Goal: Task Accomplishment & Management: Manage account settings

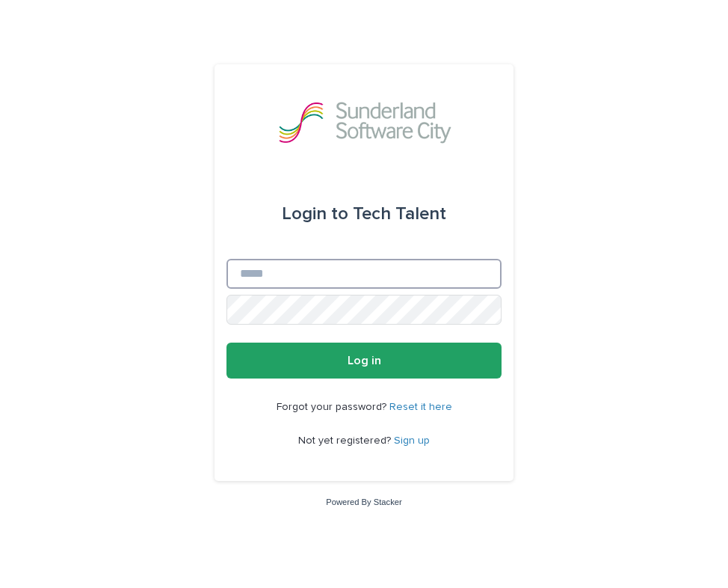
click at [250, 270] on input "Email" at bounding box center [363, 274] width 275 height 30
type input "**********"
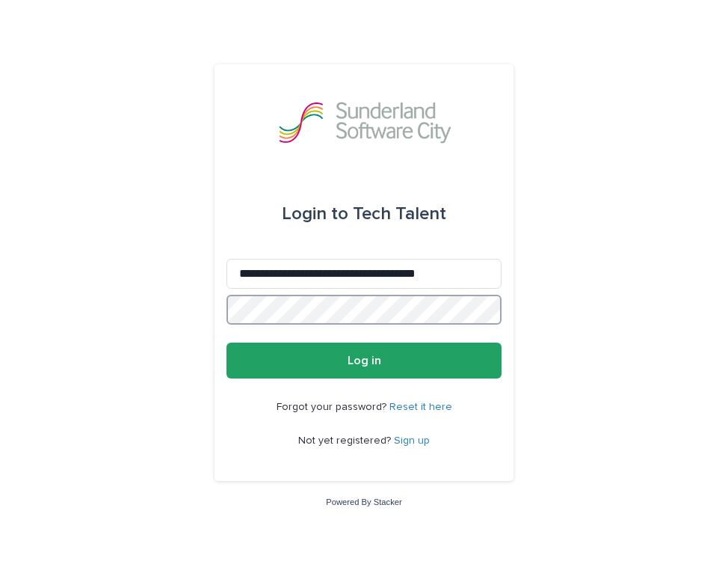
click at [226, 342] on button "Log in" at bounding box center [363, 360] width 275 height 36
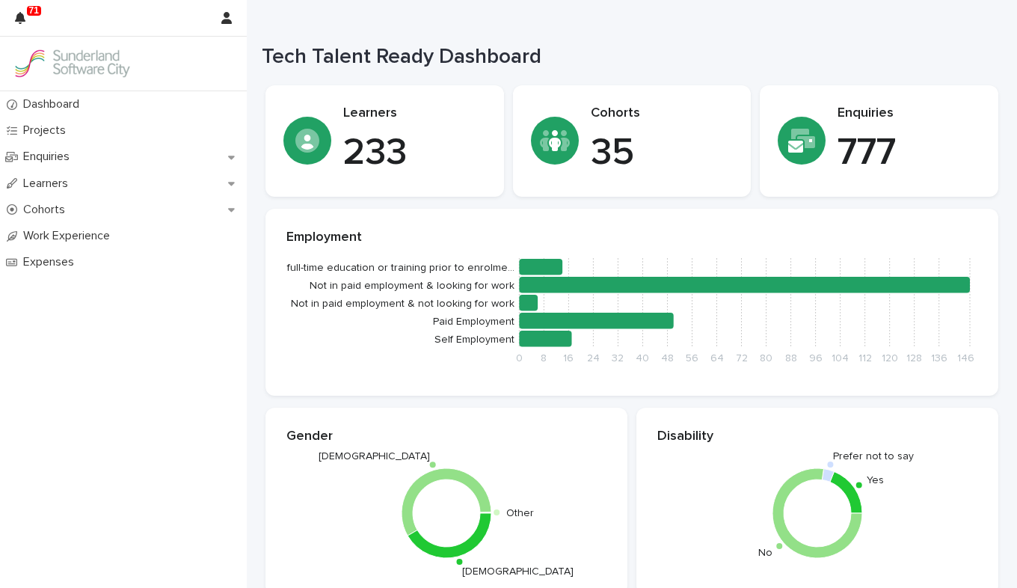
click at [75, 65] on img at bounding box center [72, 64] width 120 height 30
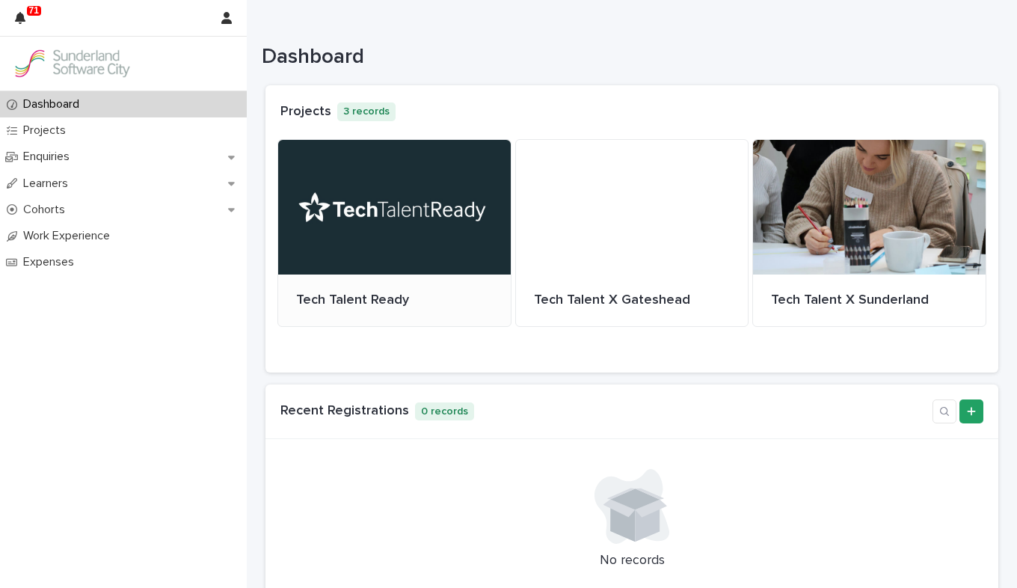
click at [454, 224] on div at bounding box center [394, 207] width 232 height 135
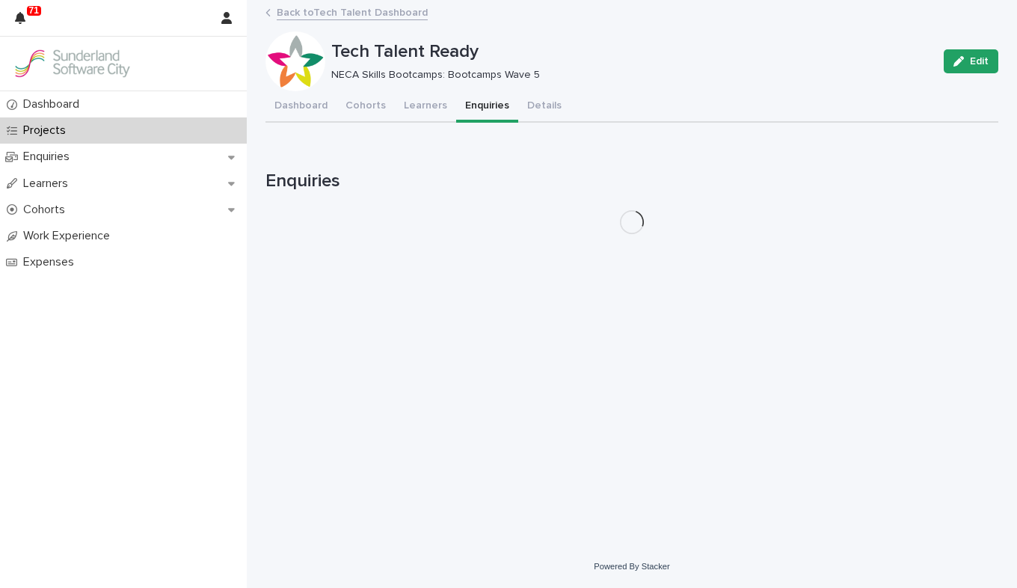
click at [478, 102] on button "Enquiries" at bounding box center [487, 106] width 62 height 31
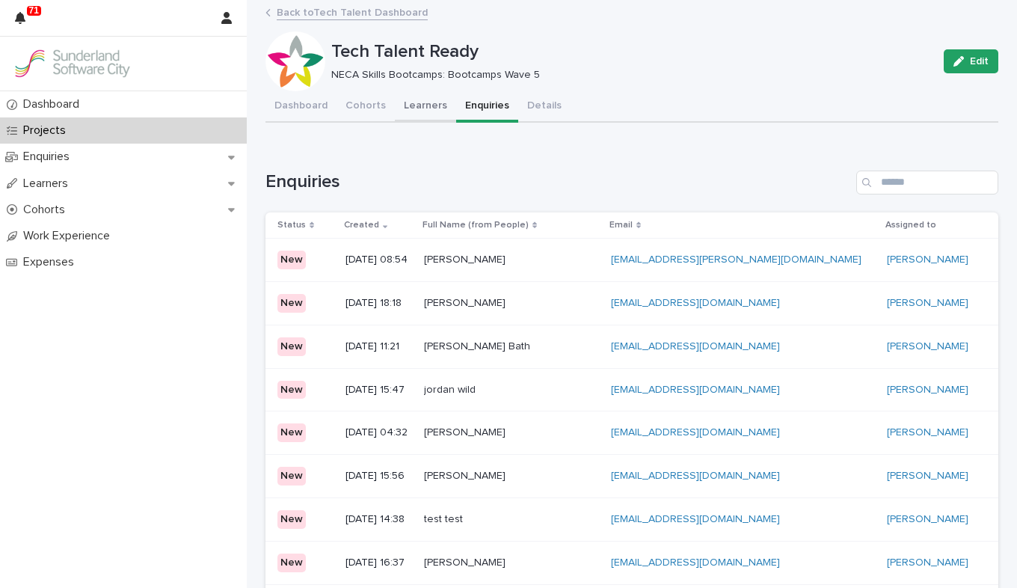
click at [407, 104] on button "Learners" at bounding box center [425, 106] width 61 height 31
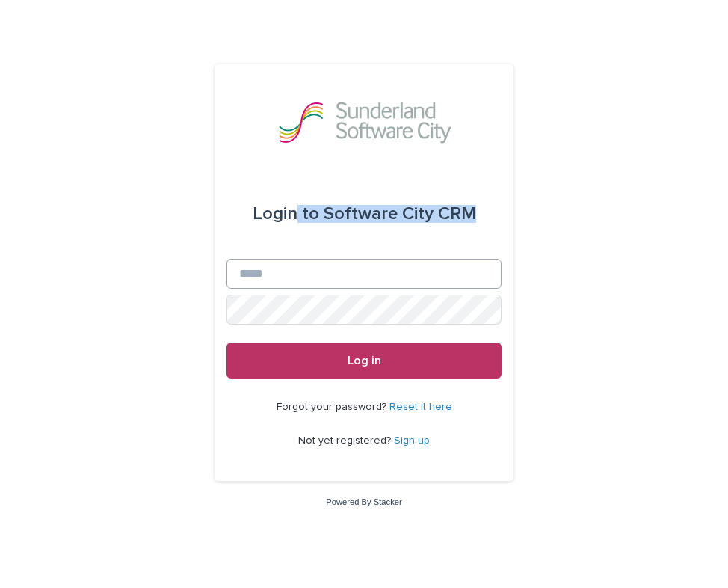
drag, startPoint x: 299, startPoint y: 256, endPoint x: 291, endPoint y: 271, distance: 16.4
click at [291, 271] on form "Login to Software City CRM Email Password Log in" at bounding box center [363, 273] width 275 height 209
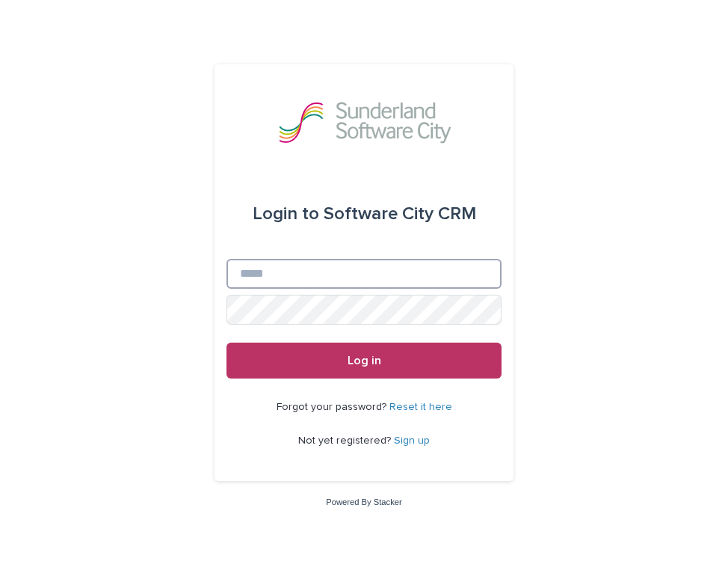
click at [291, 271] on input "Email" at bounding box center [363, 274] width 275 height 30
type input "**********"
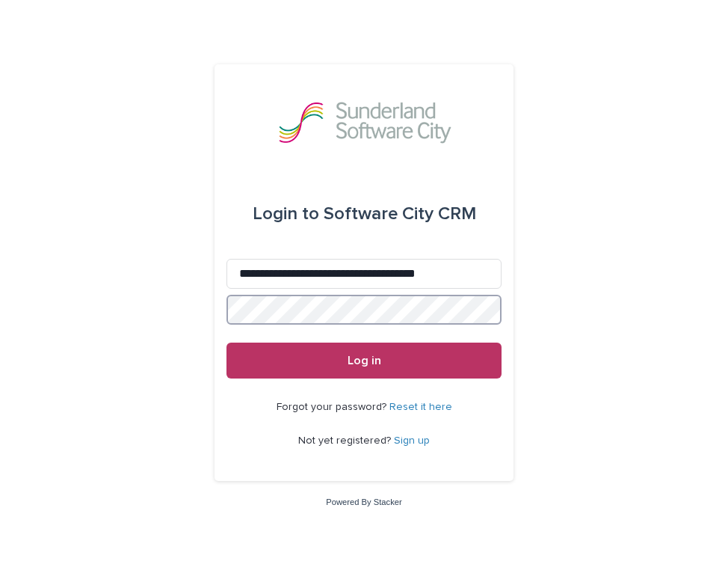
click at [226, 342] on button "Log in" at bounding box center [363, 360] width 275 height 36
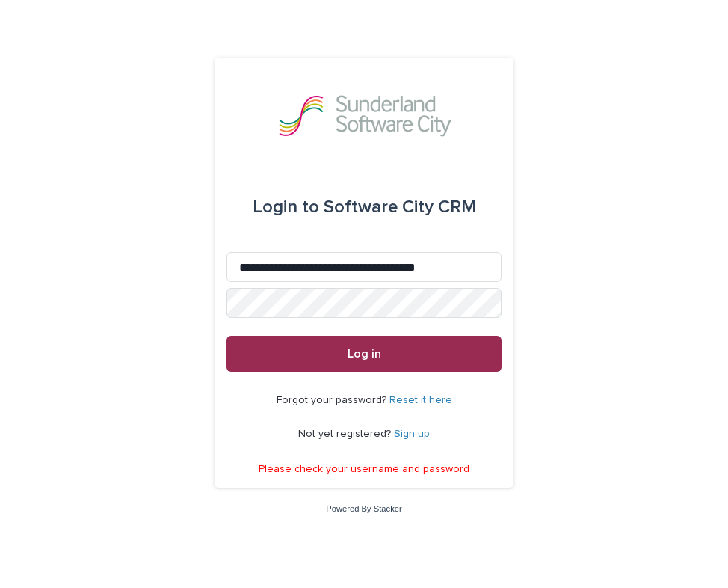
click at [322, 340] on button "Log in" at bounding box center [363, 354] width 275 height 36
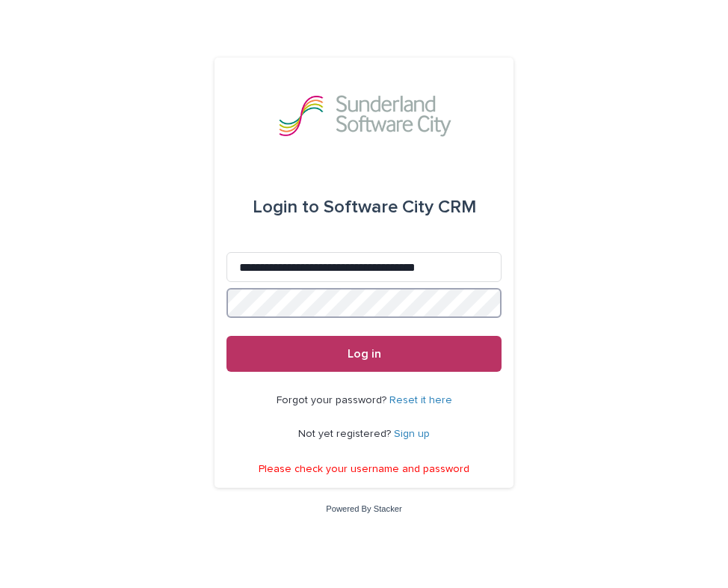
click at [226, 336] on button "Log in" at bounding box center [363, 354] width 275 height 36
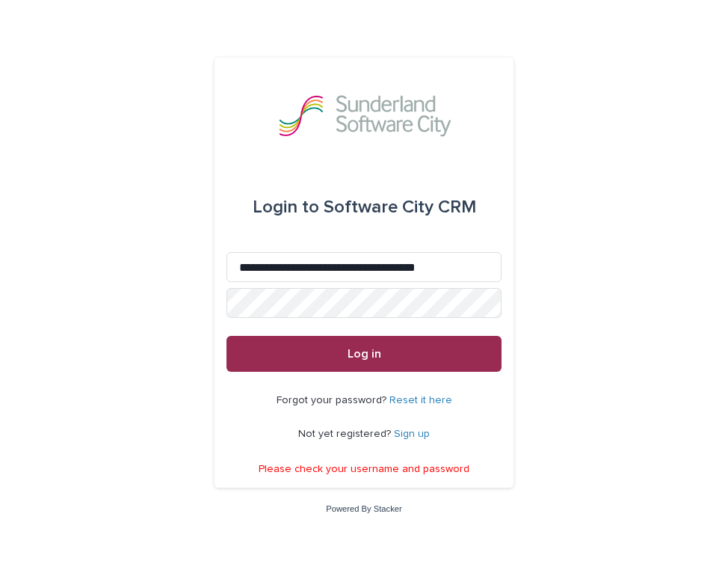
click at [339, 351] on button "Log in" at bounding box center [363, 354] width 275 height 36
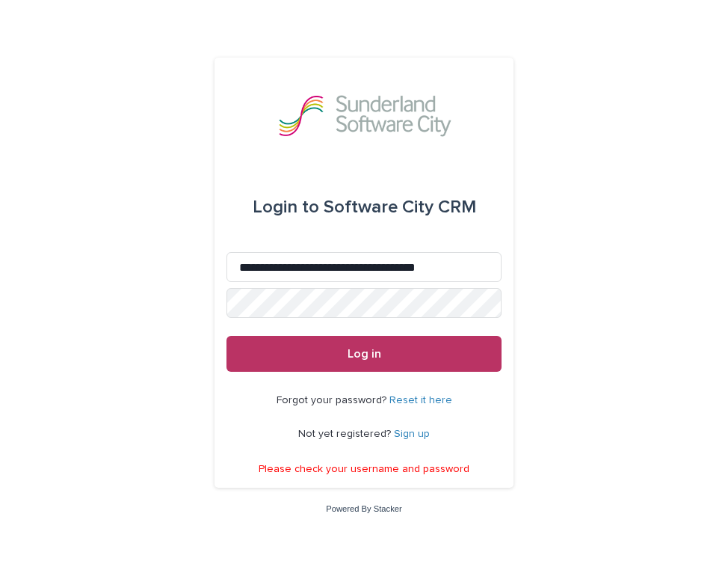
click at [380, 466] on p "Please check your username and password" at bounding box center [364, 469] width 211 height 13
click at [421, 395] on link "Reset it here" at bounding box center [420, 400] width 63 height 10
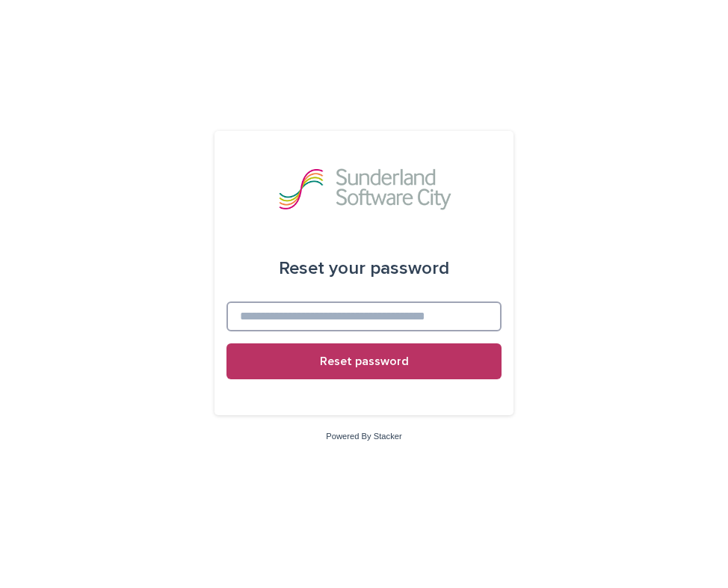
click at [369, 315] on input at bounding box center [363, 316] width 275 height 30
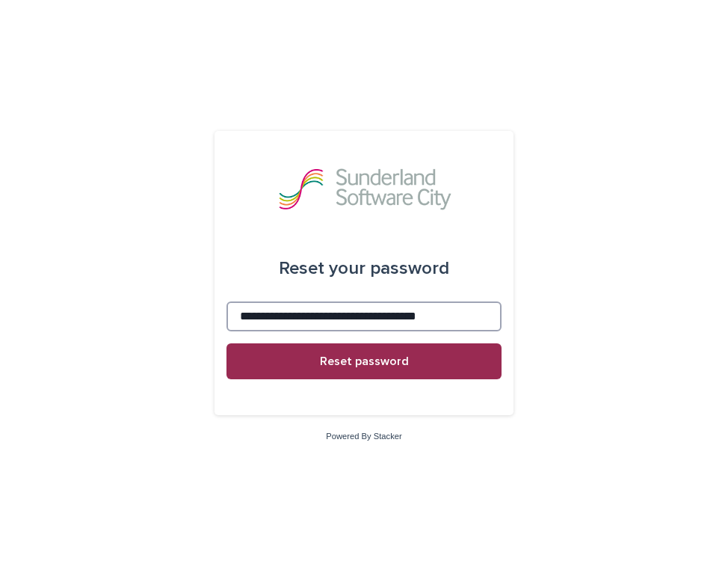
type input "**********"
click at [357, 362] on span "Reset password" at bounding box center [364, 361] width 89 height 12
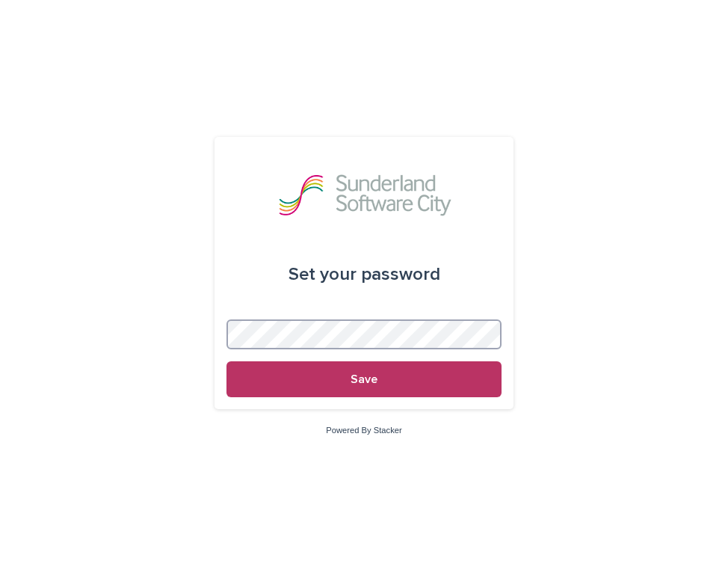
click at [226, 361] on button "Save" at bounding box center [363, 379] width 275 height 36
